Goal: Transaction & Acquisition: Obtain resource

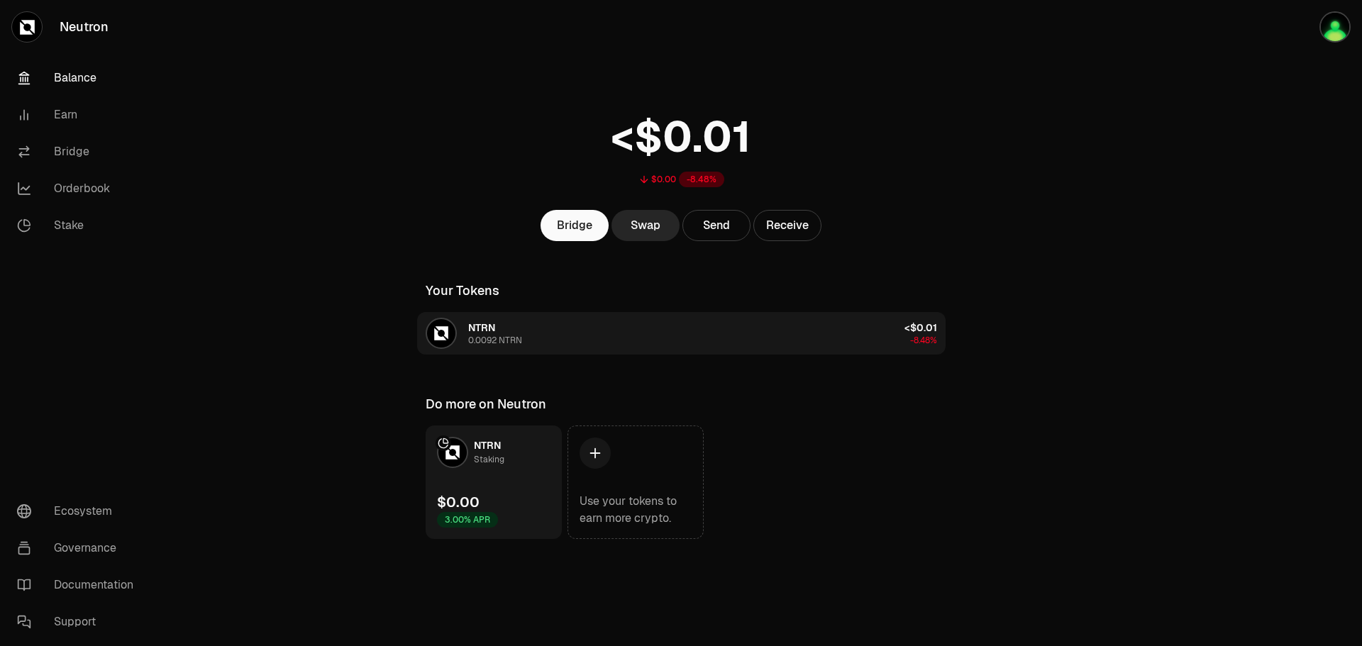
click at [565, 326] on button "NTRN 0.0092 NTRN <$0.01 -8.48%" at bounding box center [681, 333] width 529 height 43
click at [730, 326] on button "NTRN 0.0092 NTRN <$0.01 -8.48%" at bounding box center [681, 333] width 529 height 43
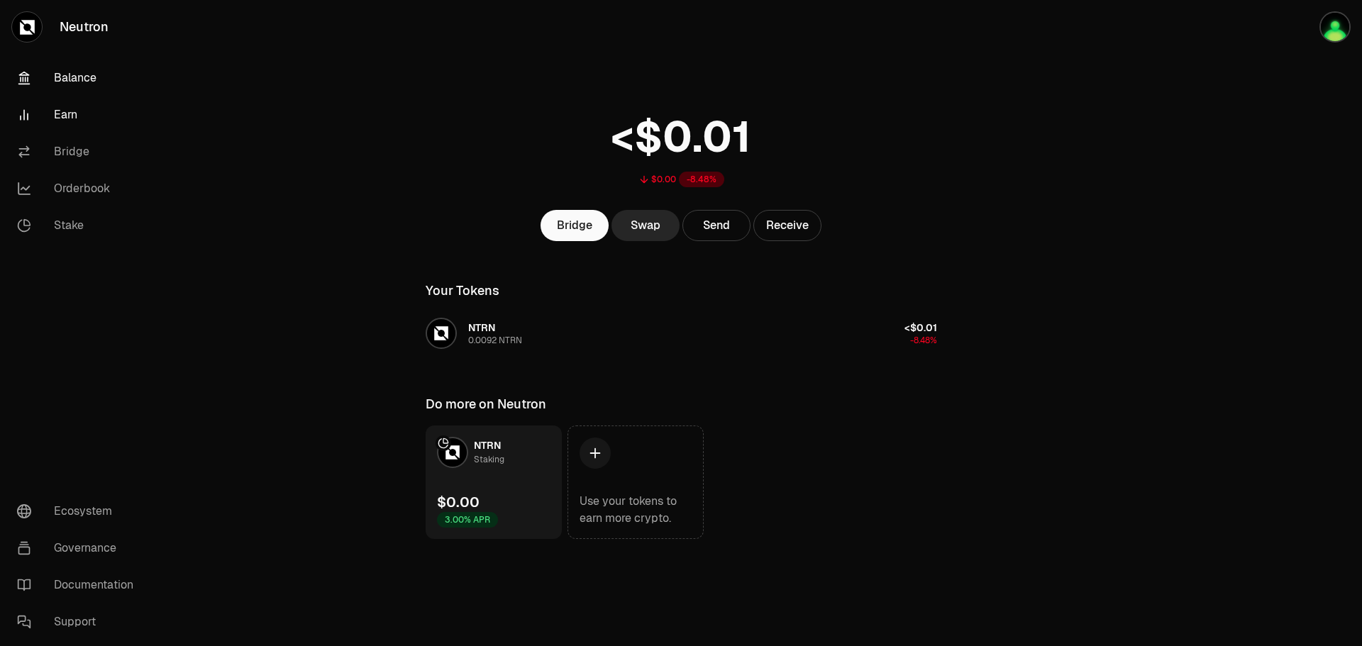
click at [74, 114] on link "Earn" at bounding box center [80, 115] width 148 height 37
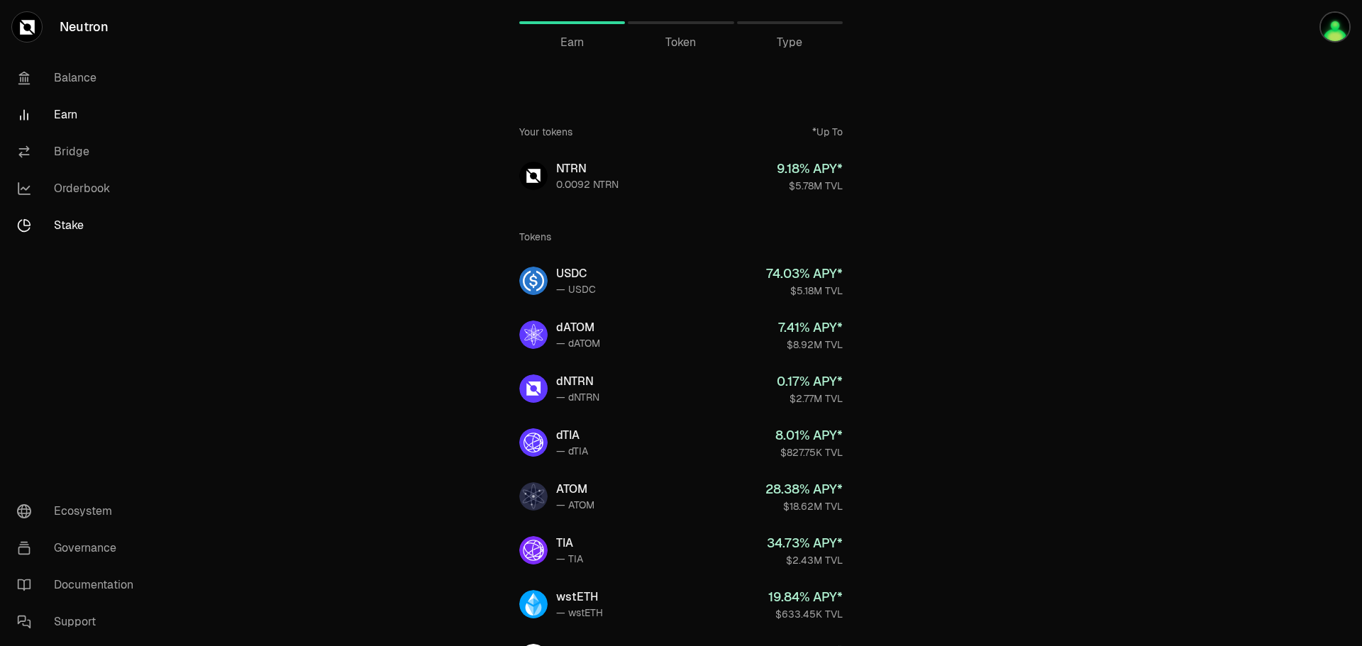
click at [75, 219] on link "Stake" at bounding box center [80, 225] width 148 height 37
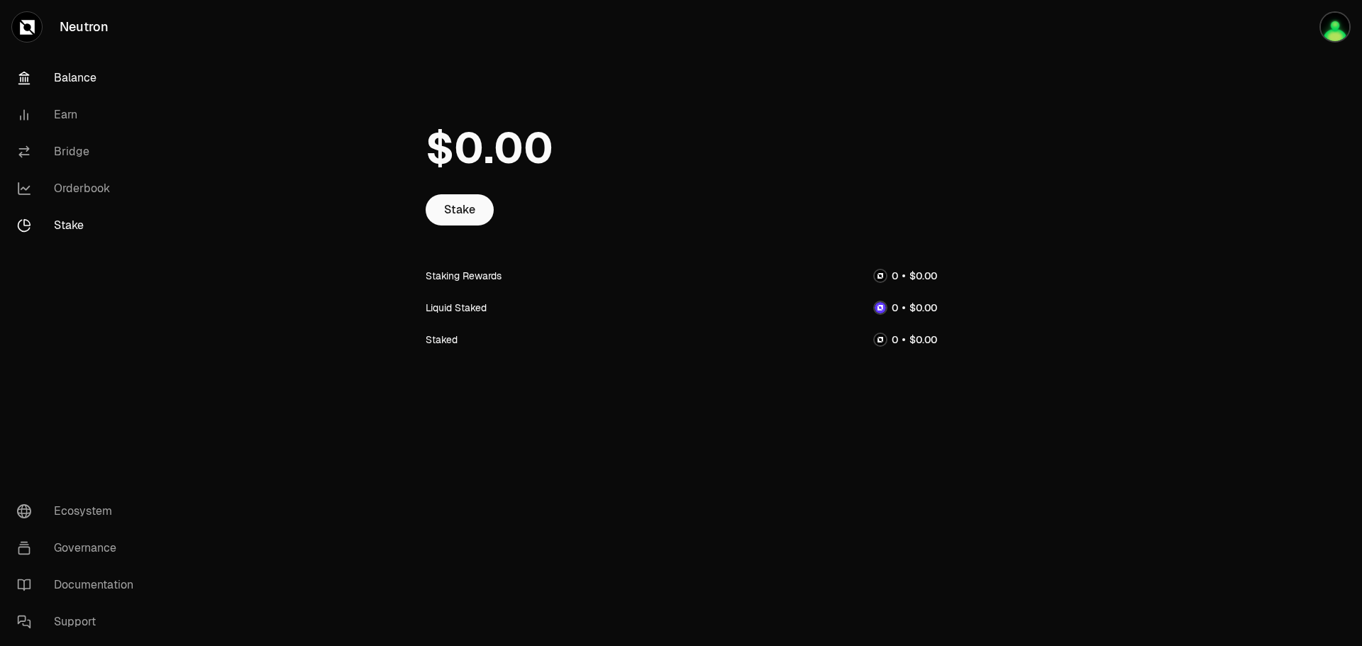
click at [87, 83] on link "Balance" at bounding box center [80, 78] width 148 height 37
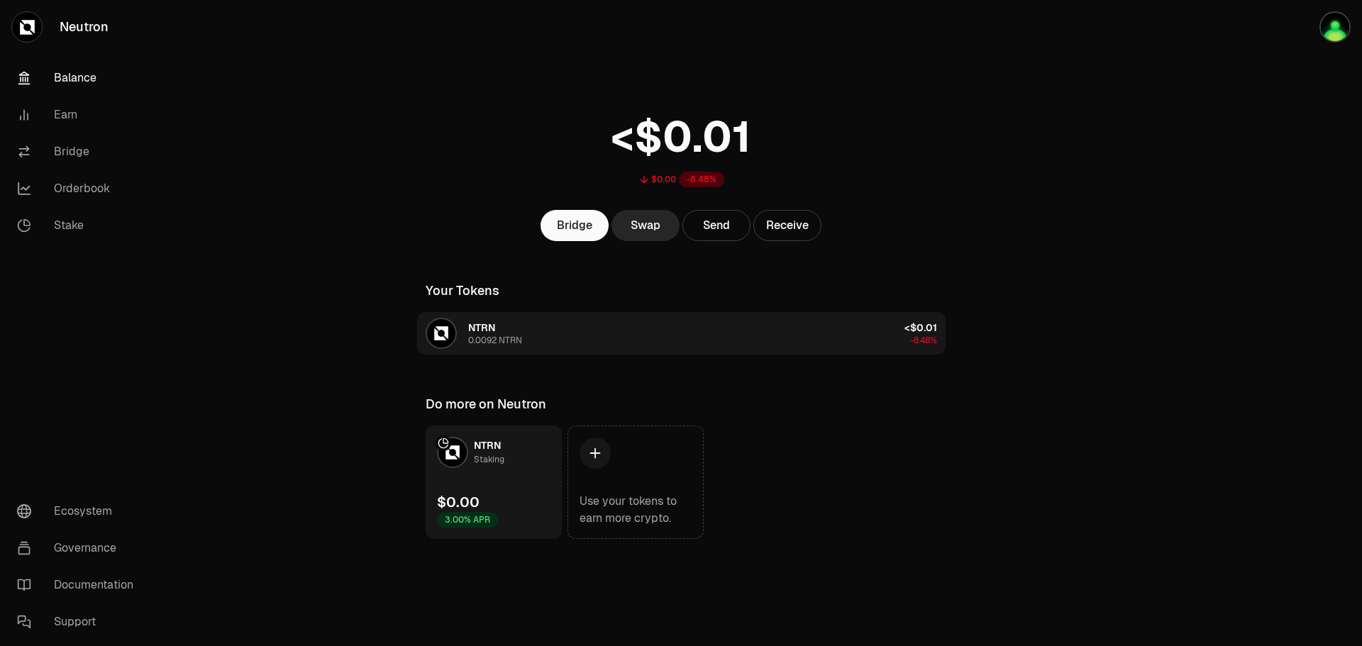
click at [622, 329] on button "NTRN 0.0092 NTRN <$0.01 -8.48%" at bounding box center [681, 333] width 529 height 43
click at [508, 319] on div "NTRN 0.0092 NTRN" at bounding box center [474, 333] width 97 height 31
click at [493, 327] on span "NTRN" at bounding box center [481, 327] width 27 height 13
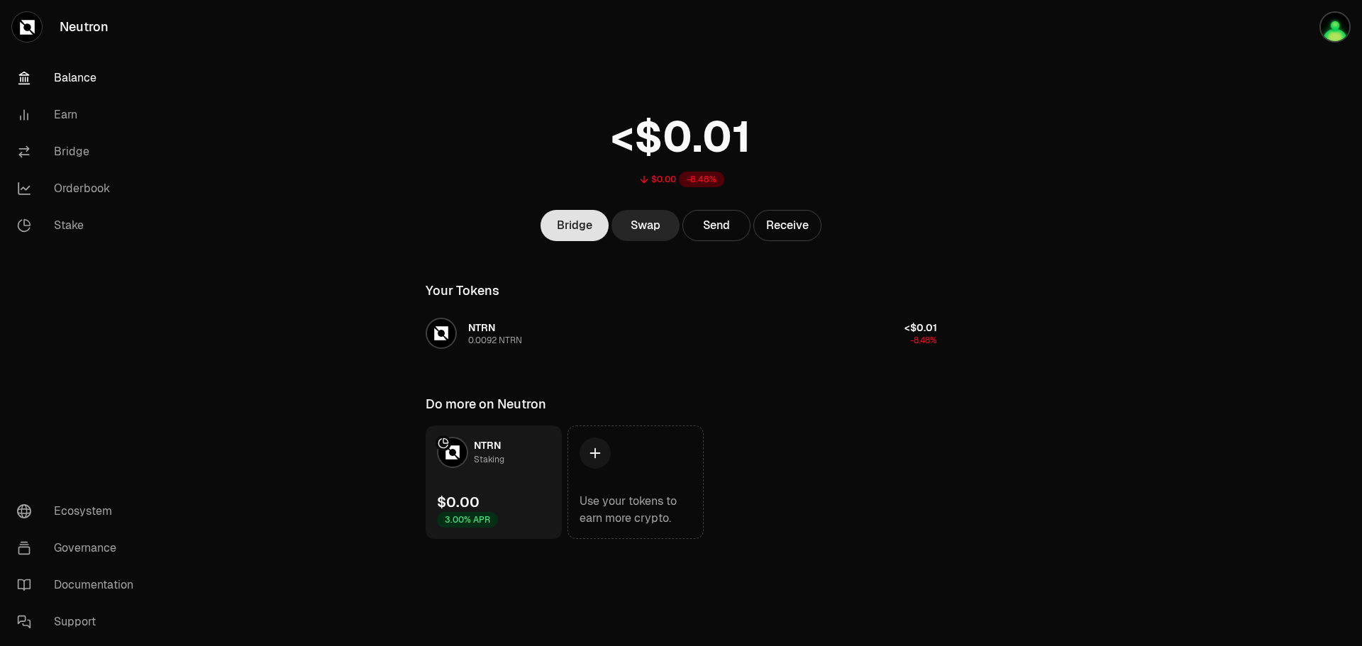
click at [578, 222] on link "Bridge" at bounding box center [575, 225] width 68 height 31
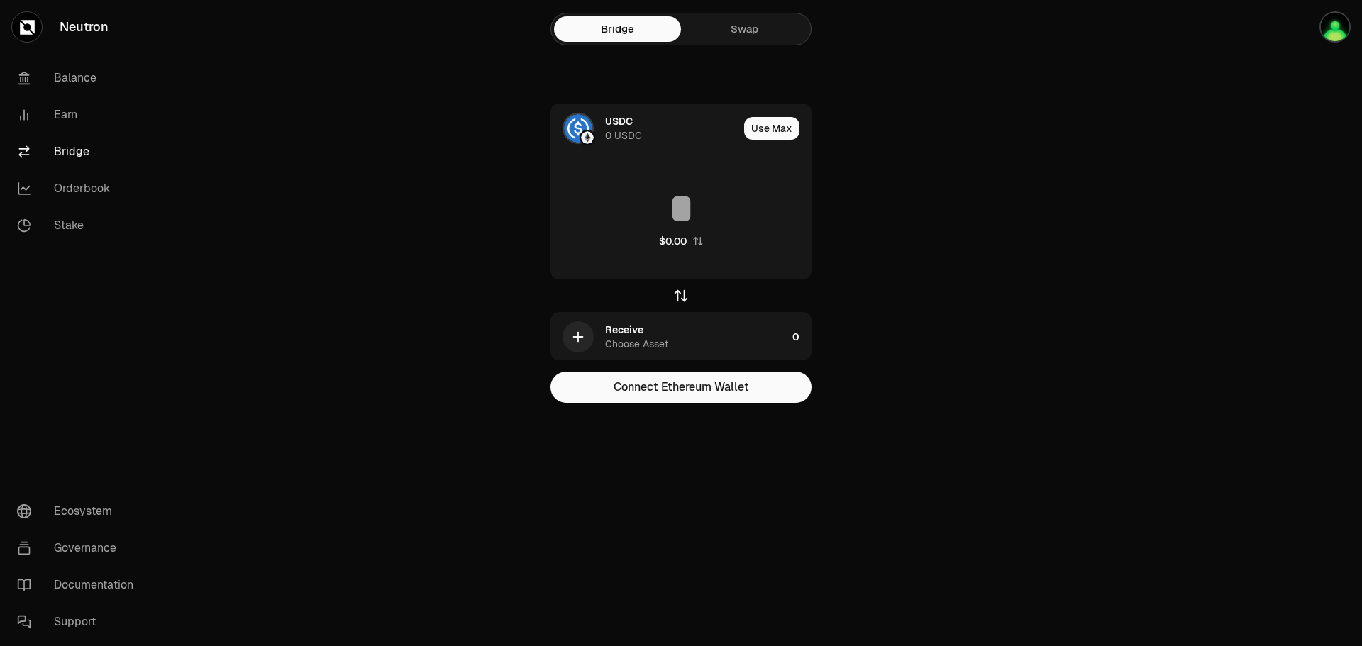
click at [682, 292] on icon "button" at bounding box center [681, 294] width 9 height 4
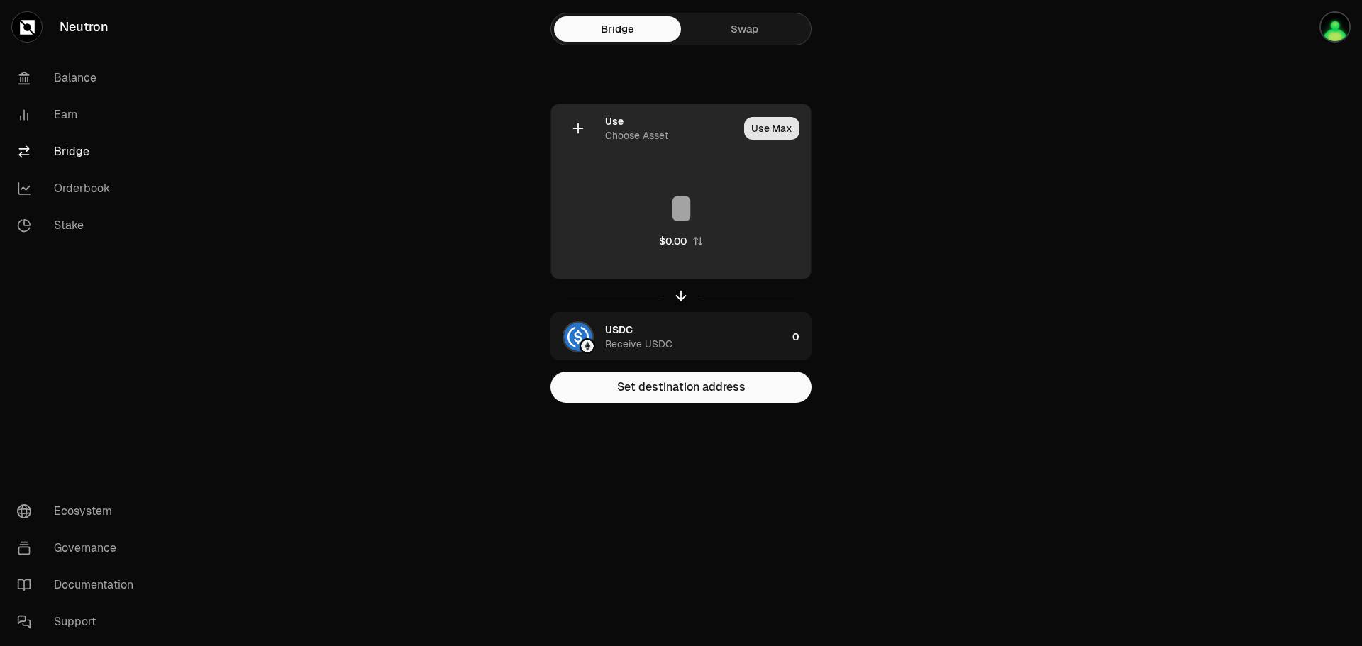
click at [764, 131] on button "Use Max" at bounding box center [771, 128] width 55 height 23
click at [638, 130] on div "Choose Asset" at bounding box center [636, 135] width 63 height 14
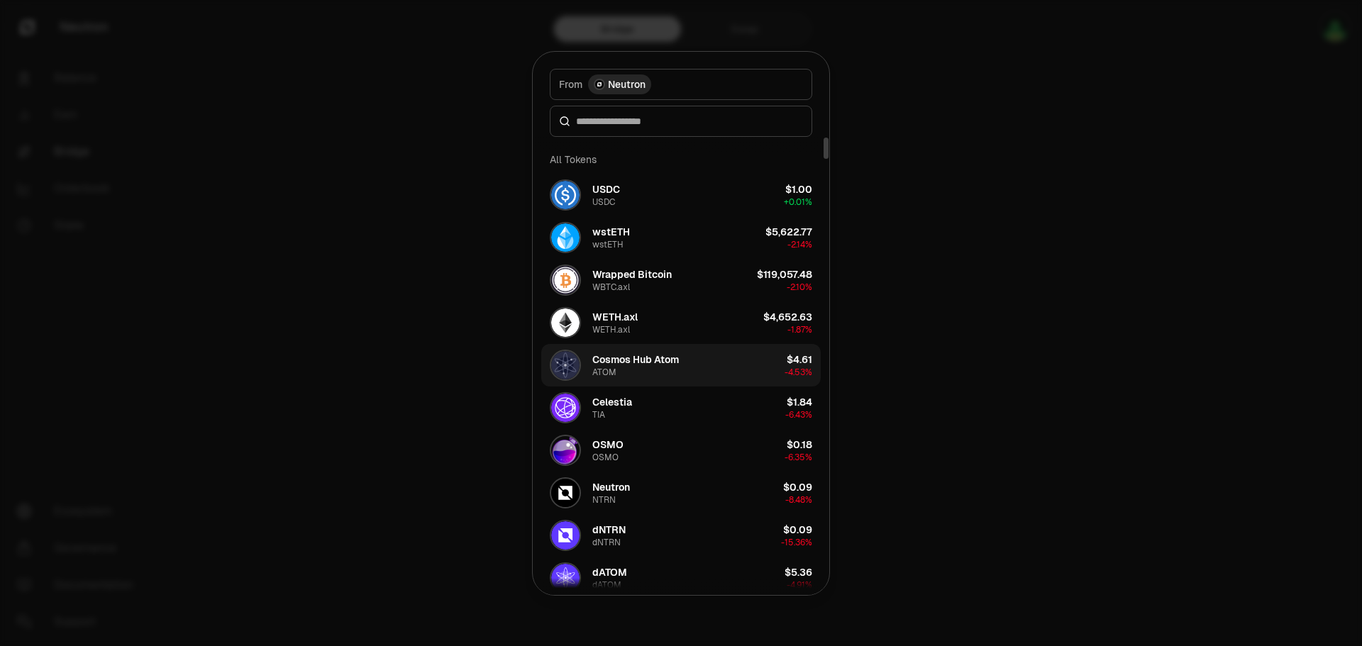
click at [679, 356] on div "Cosmos Hub Atom" at bounding box center [636, 360] width 87 height 14
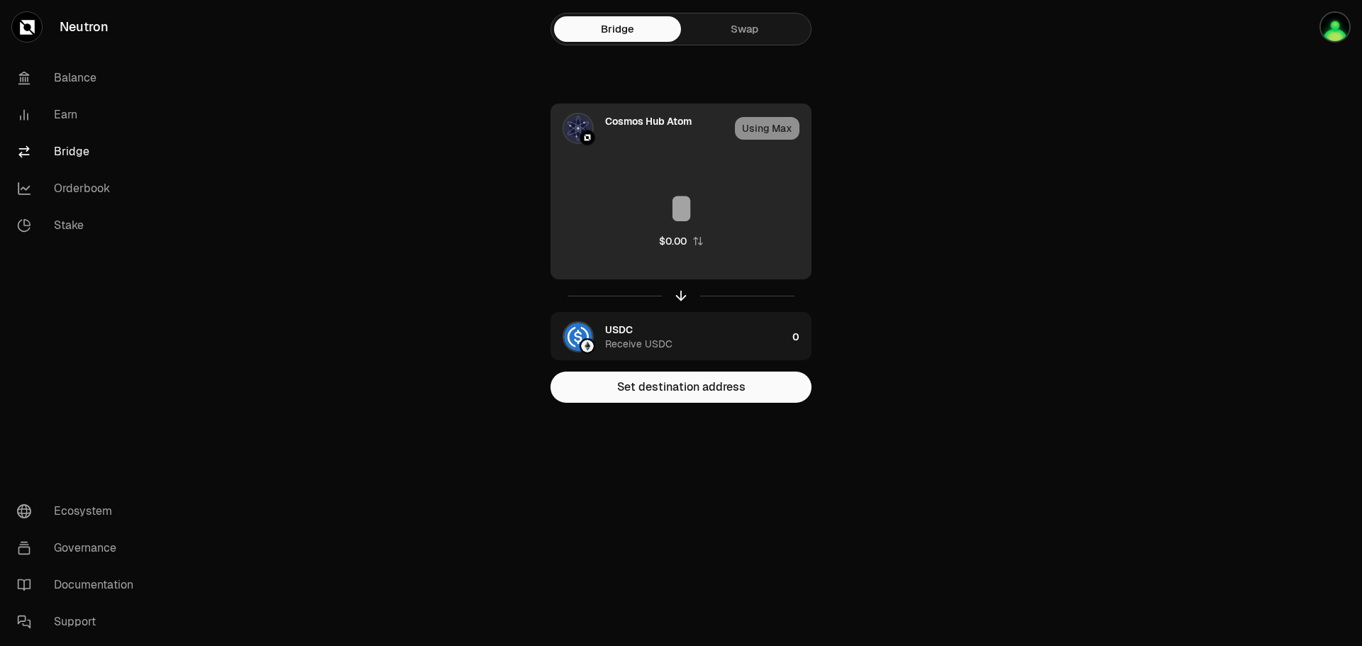
type input "*"
click at [771, 126] on div "Using Max" at bounding box center [773, 128] width 76 height 48
click at [770, 126] on div "Using Max" at bounding box center [773, 128] width 76 height 48
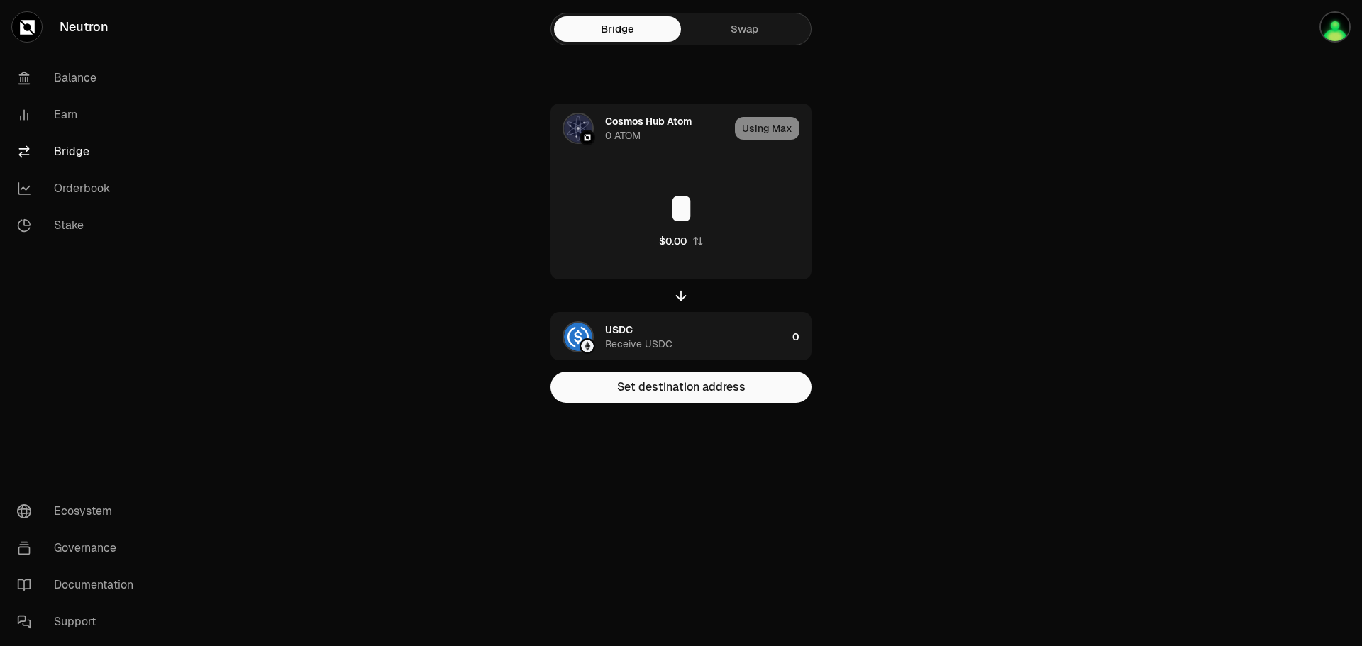
click at [747, 34] on link "Swap" at bounding box center [744, 29] width 127 height 26
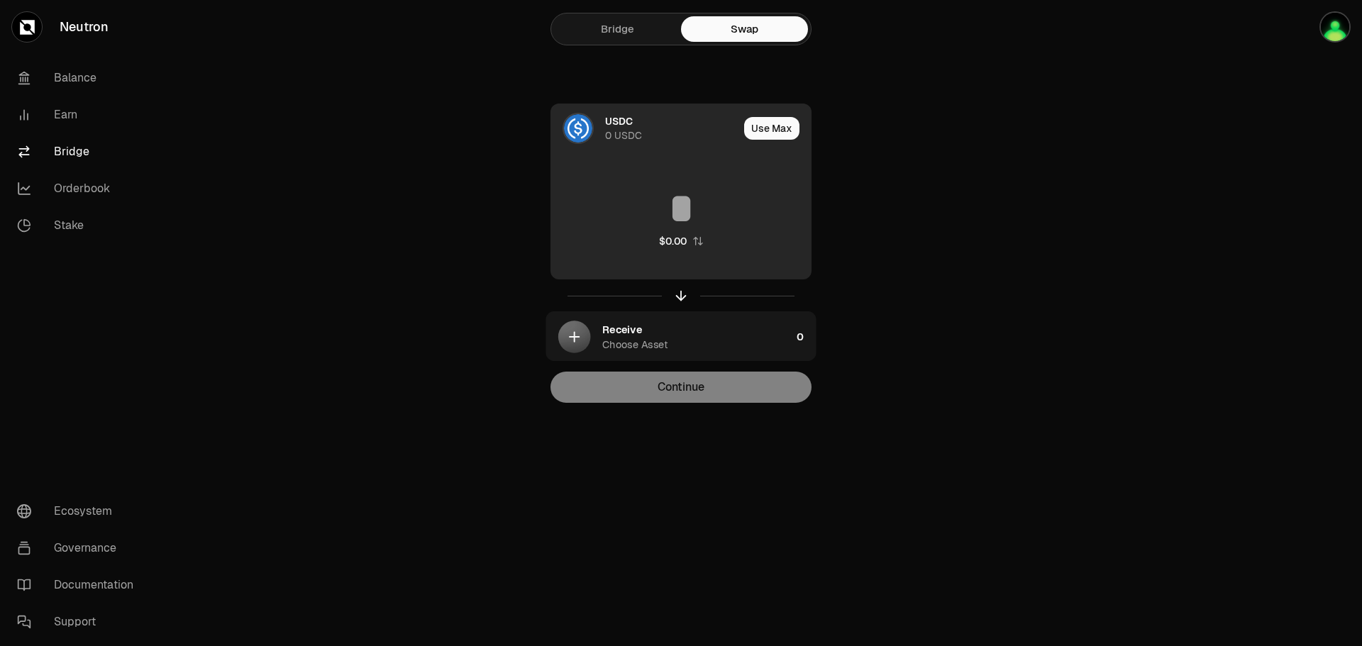
click at [639, 133] on div "0 USDC" at bounding box center [623, 135] width 37 height 14
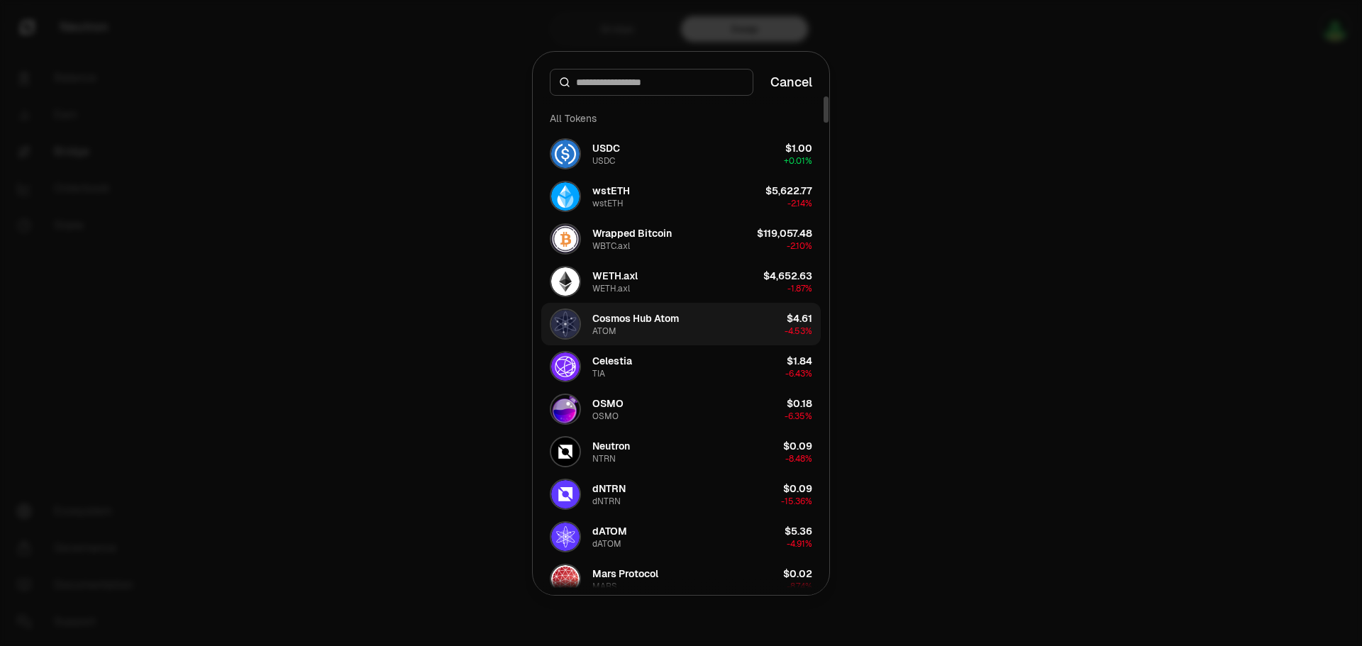
click at [671, 319] on div "Cosmos Hub Atom" at bounding box center [636, 319] width 87 height 14
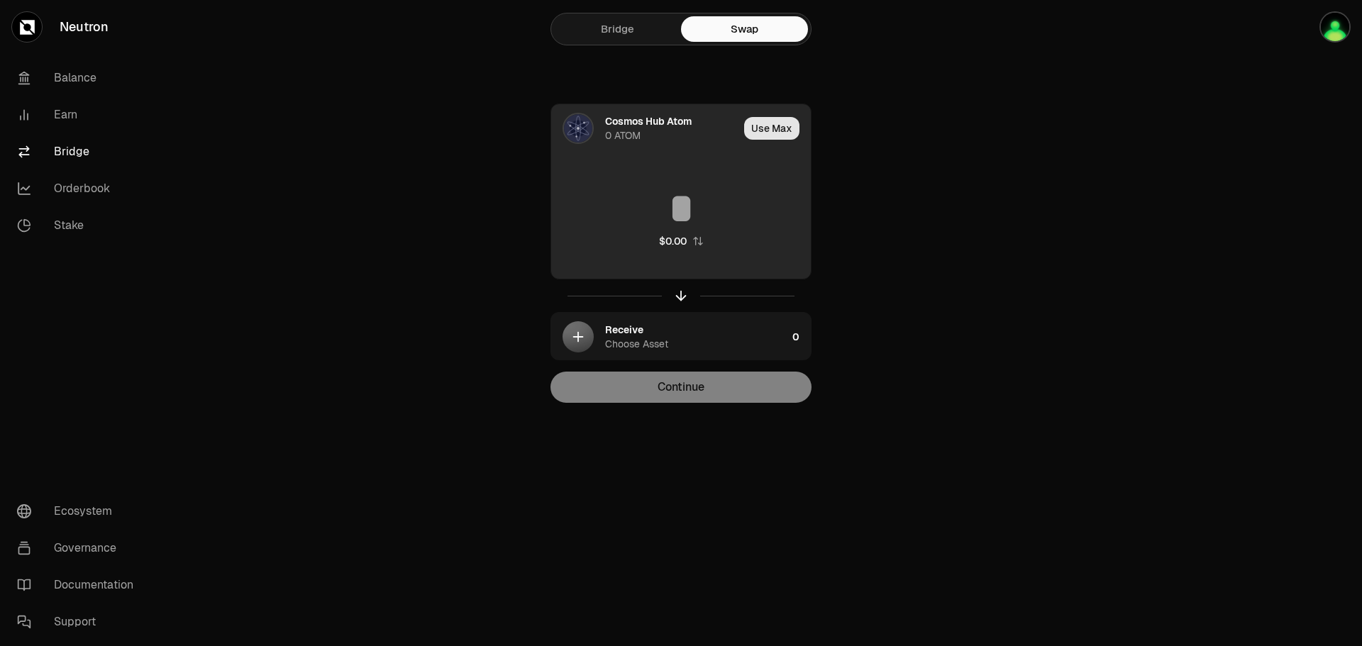
click at [771, 133] on button "Use Max" at bounding box center [771, 128] width 55 height 23
type input "*"
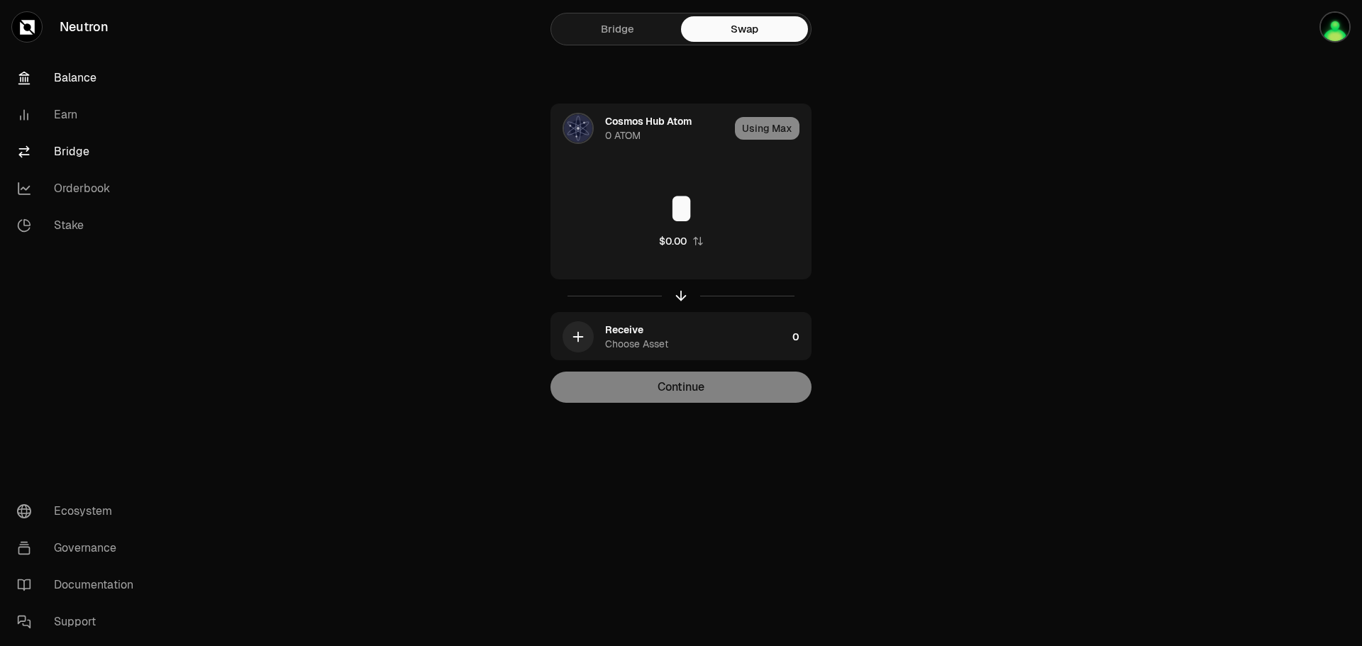
click at [75, 79] on link "Balance" at bounding box center [80, 78] width 148 height 37
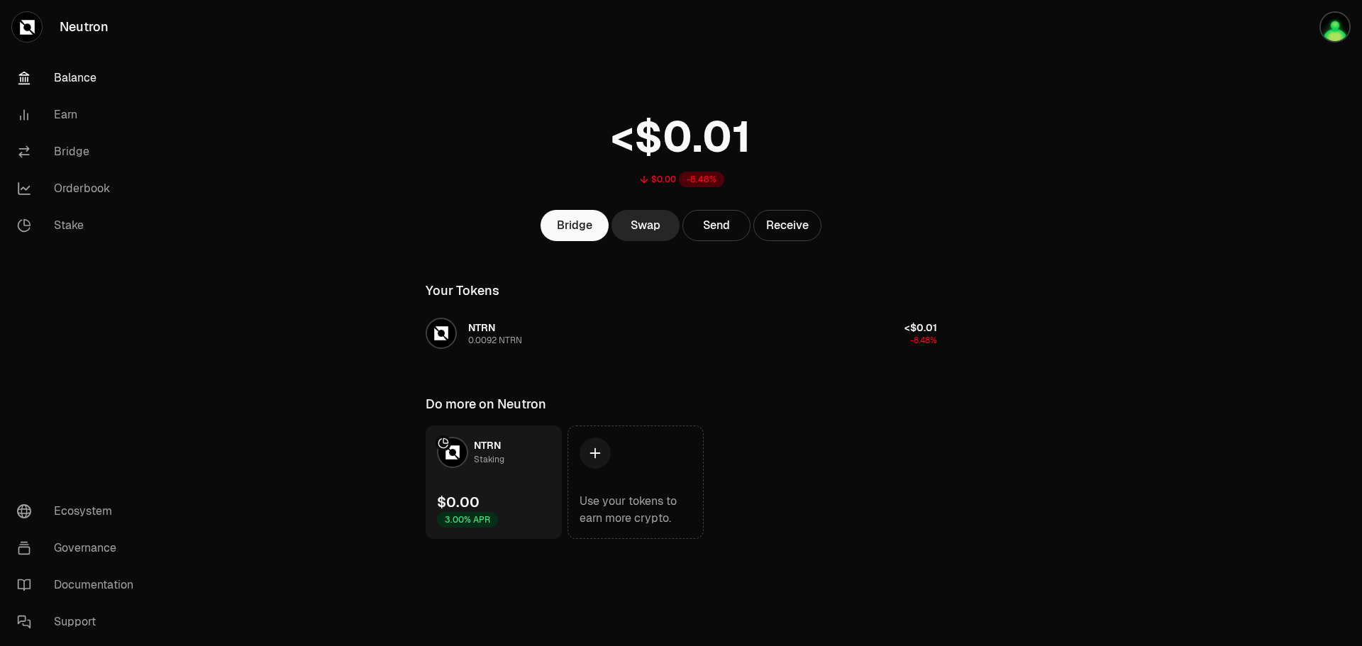
click at [504, 487] on link "NTRN Staking $0.00 3.00% APR" at bounding box center [494, 483] width 136 height 114
